Goal: Task Accomplishment & Management: Manage account settings

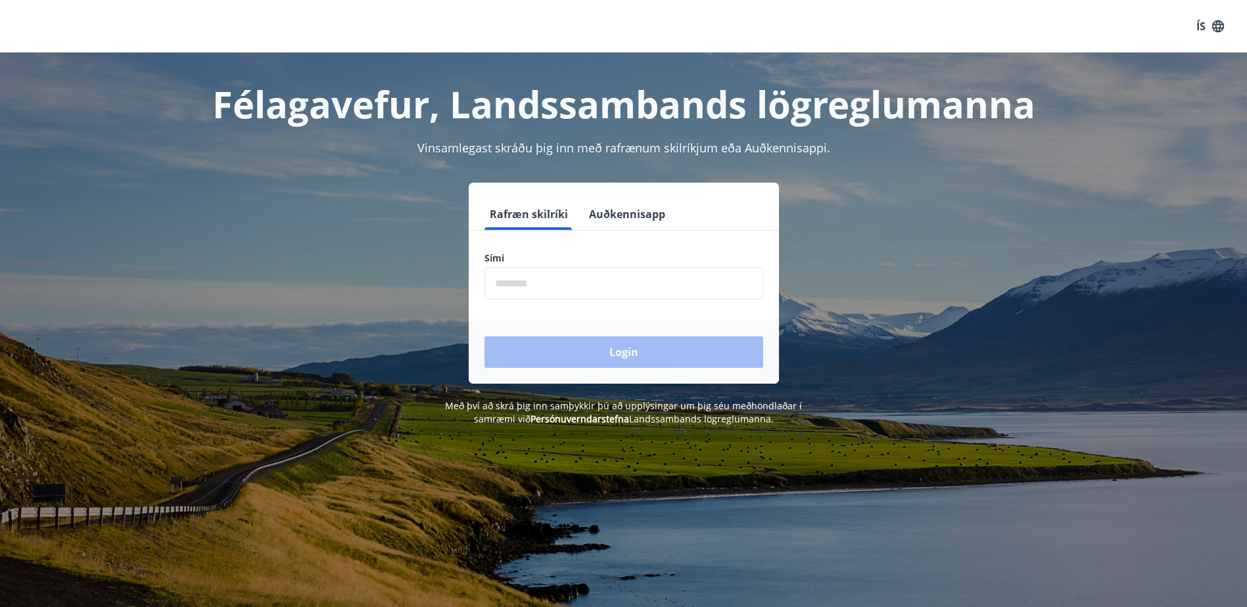
click at [537, 275] on input "phone" at bounding box center [623, 284] width 279 height 32
type input "********"
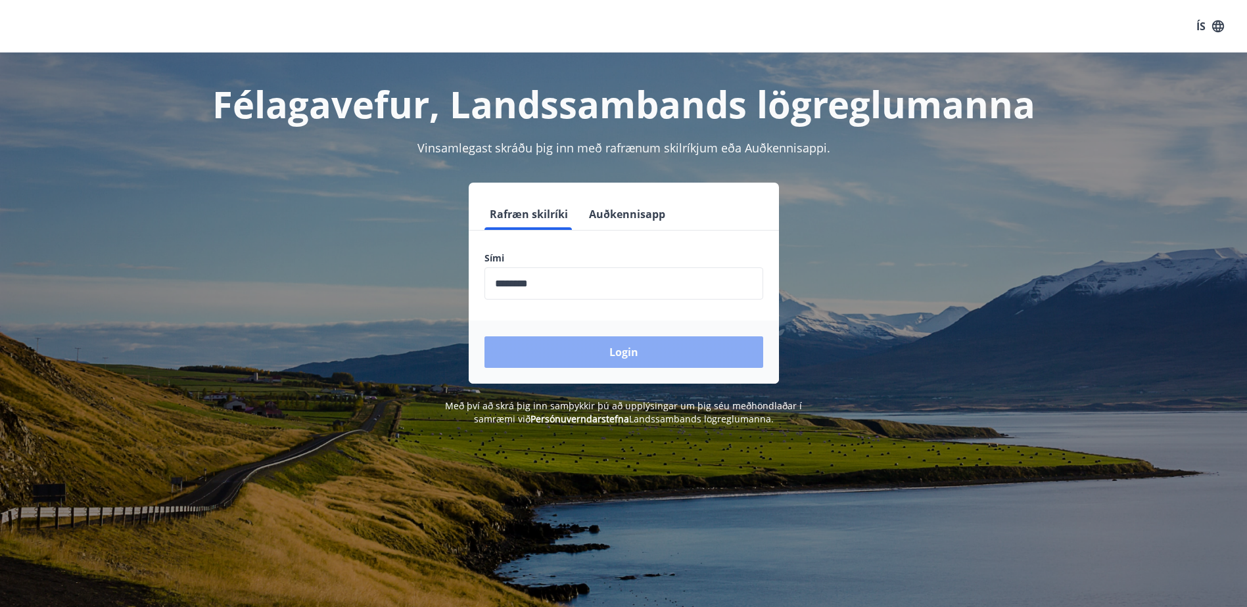
click at [649, 360] on button "Login" at bounding box center [623, 353] width 279 height 32
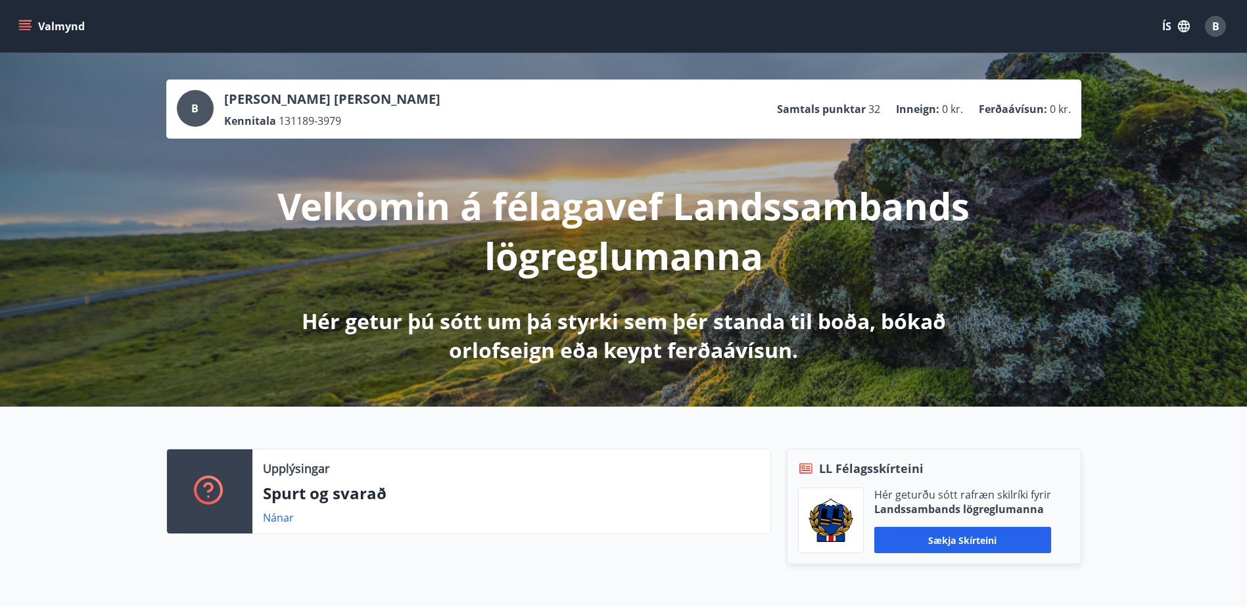
click at [23, 25] on icon "menu" at bounding box center [24, 26] width 13 height 13
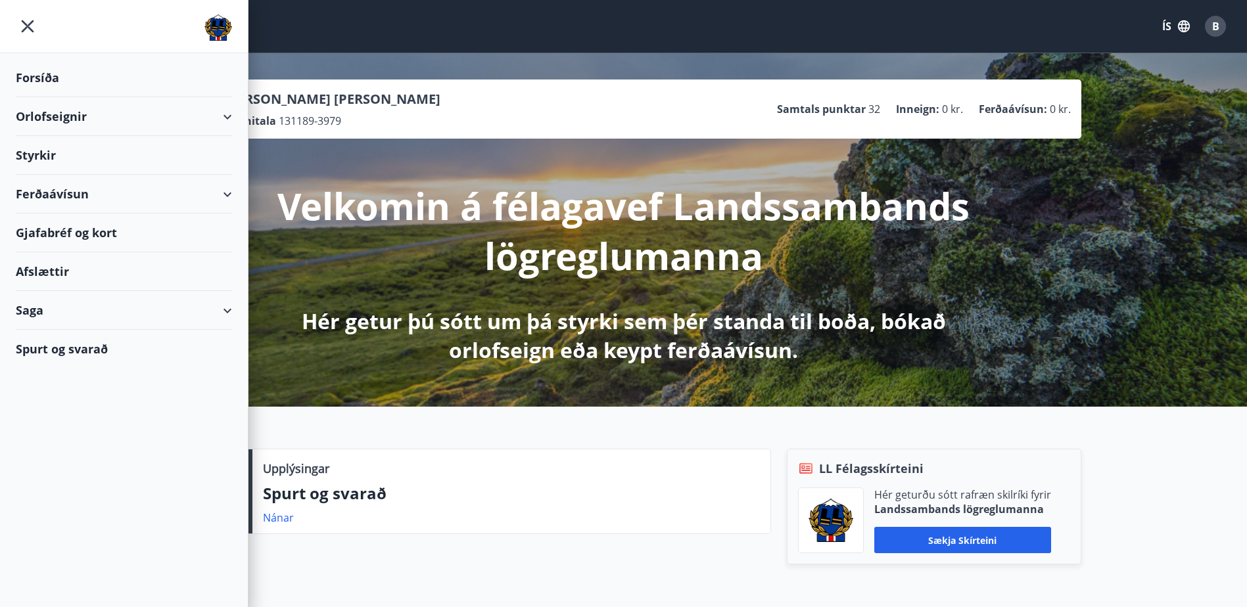
click at [97, 200] on div "Ferðaávísun" at bounding box center [124, 194] width 216 height 39
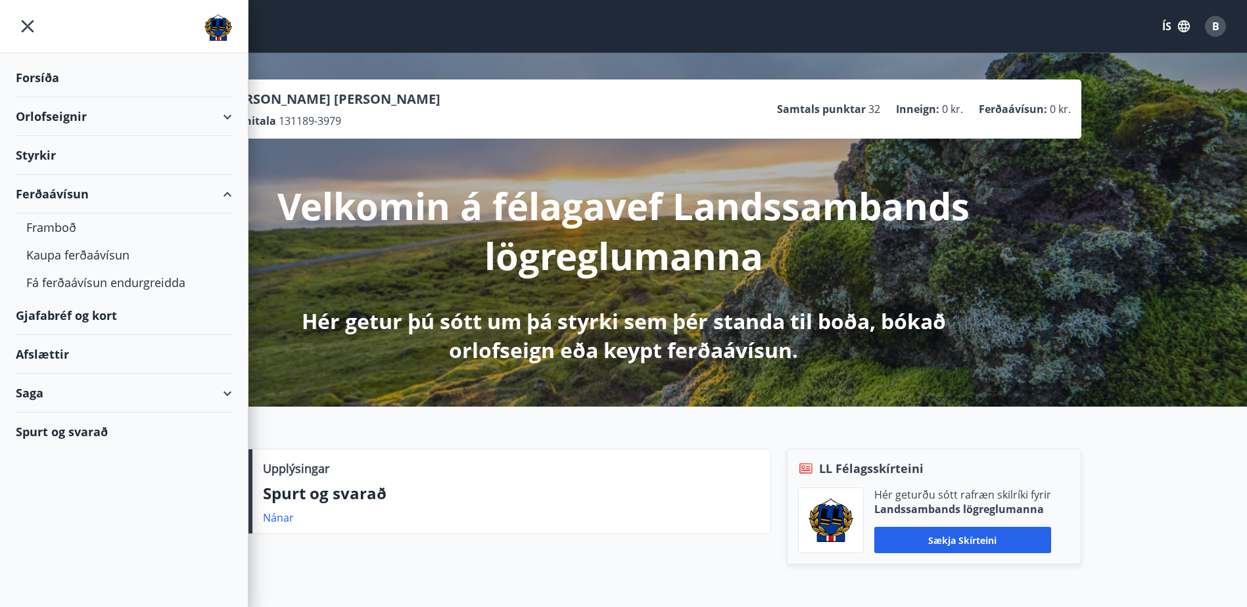
click at [103, 314] on div "Gjafabréf og kort" at bounding box center [124, 315] width 216 height 39
